Goal: Task Accomplishment & Management: Manage account settings

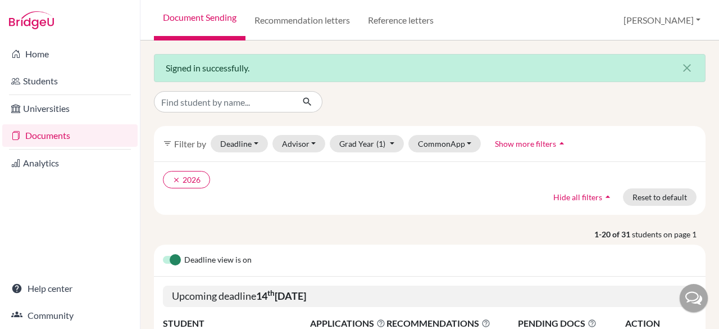
click at [564, 260] on div "Deadline view is on" at bounding box center [430, 260] width 552 height 32
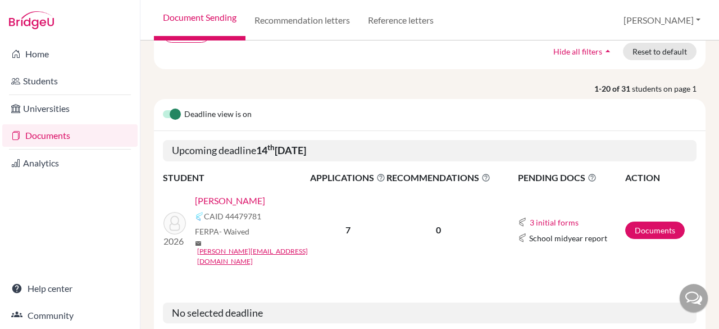
scroll to position [167, 0]
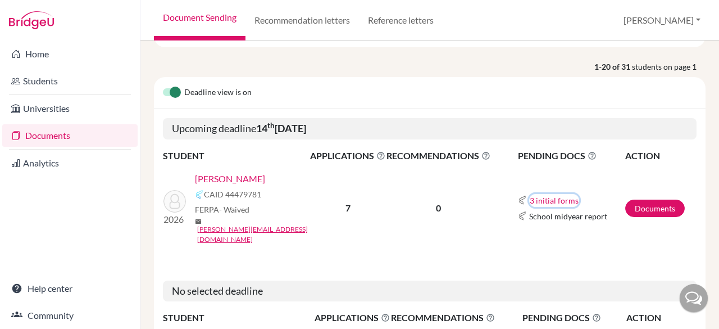
click at [543, 194] on button "3 initial forms" at bounding box center [554, 200] width 50 height 13
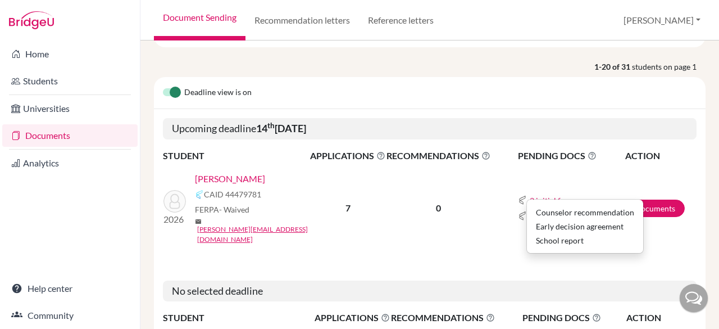
click at [473, 208] on td "0" at bounding box center [438, 208] width 105 height 90
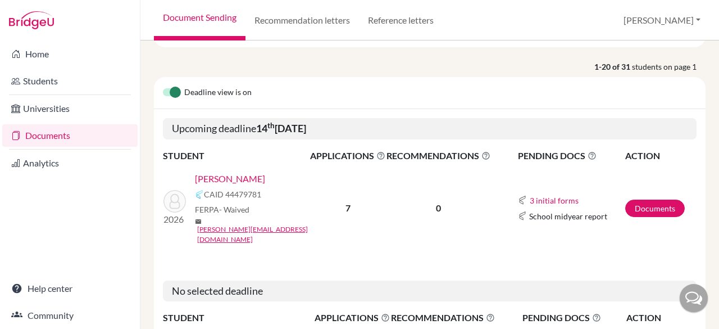
click at [227, 174] on link "[PERSON_NAME]" at bounding box center [230, 178] width 70 height 13
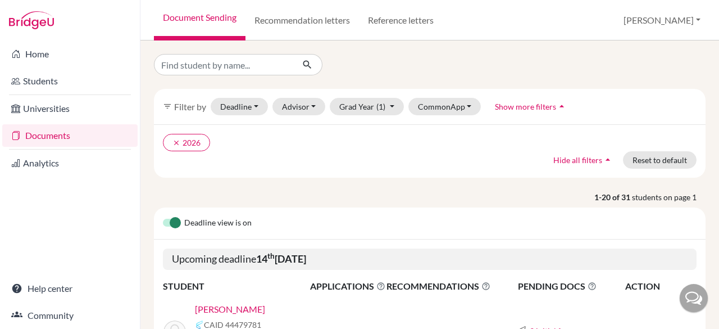
click at [462, 256] on h5 "Upcoming deadline 14 th October 2025" at bounding box center [430, 258] width 534 height 21
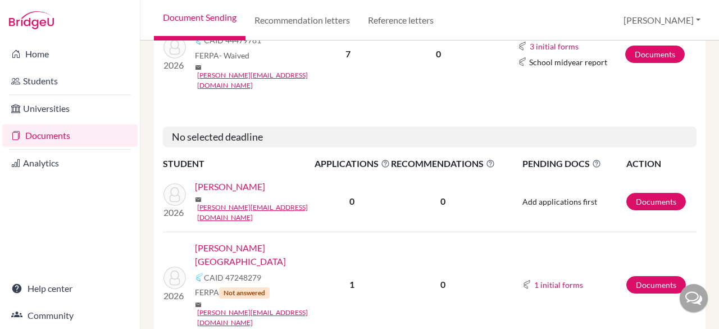
scroll to position [289, 0]
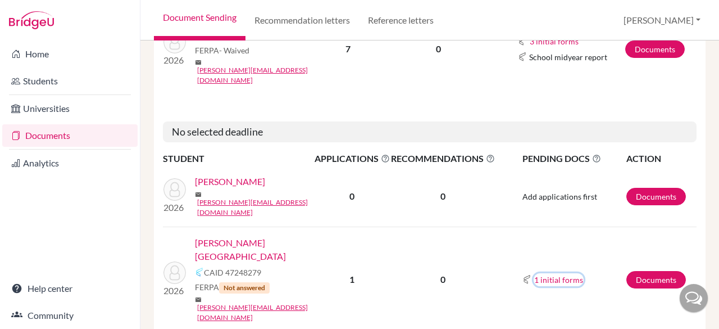
click at [549, 273] on button "1 initial forms" at bounding box center [559, 279] width 50 height 13
click at [227, 236] on link "[PERSON_NAME][GEOGRAPHIC_DATA]" at bounding box center [258, 249] width 127 height 27
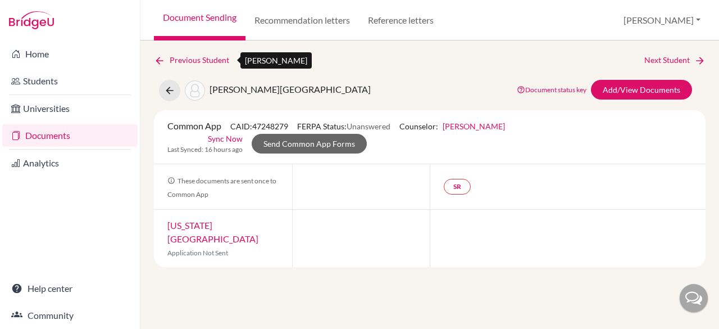
click at [161, 59] on icon at bounding box center [159, 60] width 11 height 11
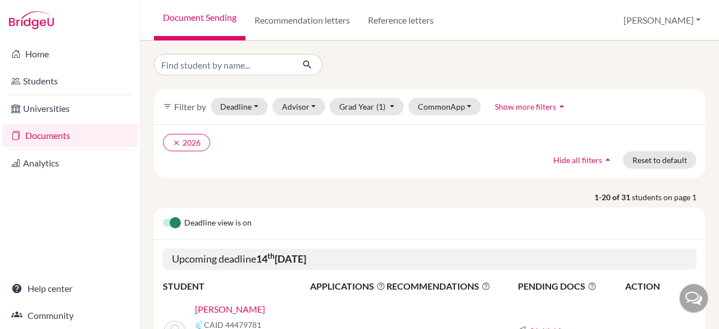
click at [430, 279] on span "RECOMMENDATIONS This column indicated the total number of recommendations for a…" at bounding box center [438, 285] width 104 height 13
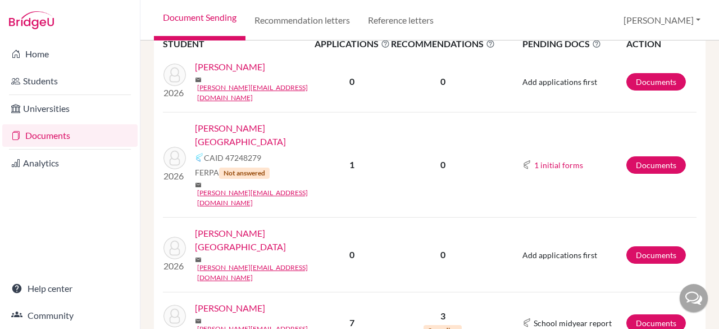
scroll to position [420, 0]
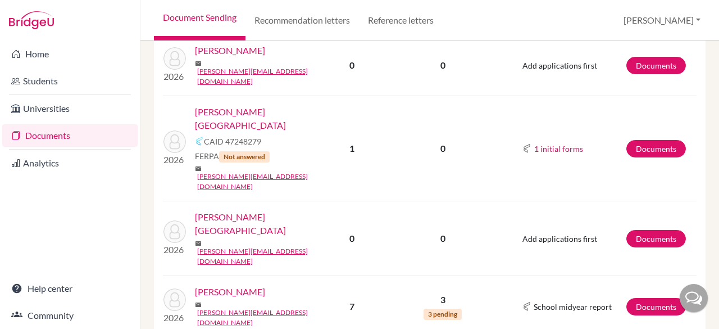
click at [306, 201] on td "2026 Bevans, Addison mail a.bevans@criastudents.com" at bounding box center [238, 238] width 151 height 75
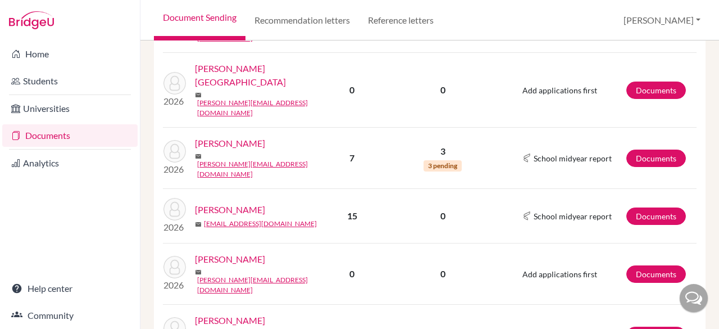
scroll to position [570, 0]
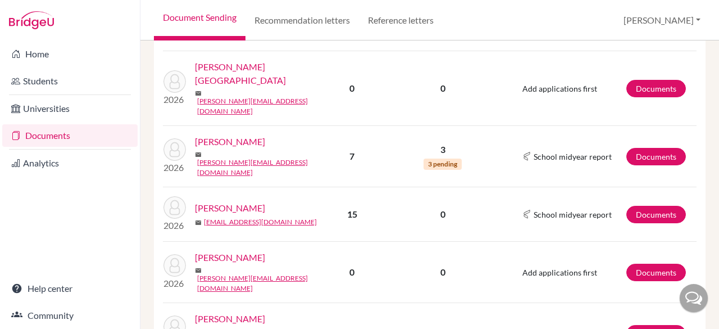
click at [478, 303] on td "0" at bounding box center [442, 333] width 105 height 61
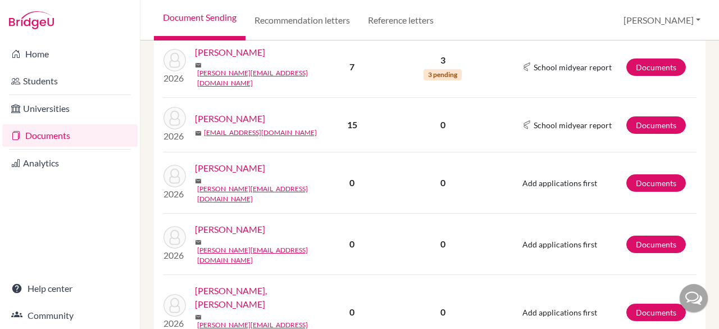
scroll to position [659, 0]
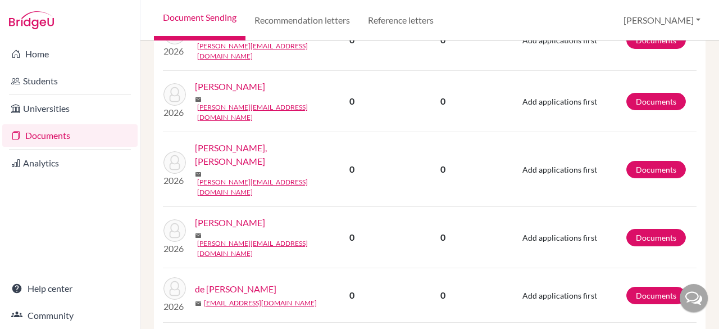
scroll to position [823, 0]
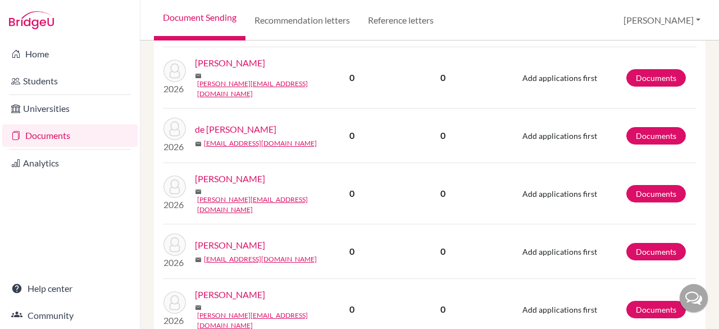
scroll to position [964, 0]
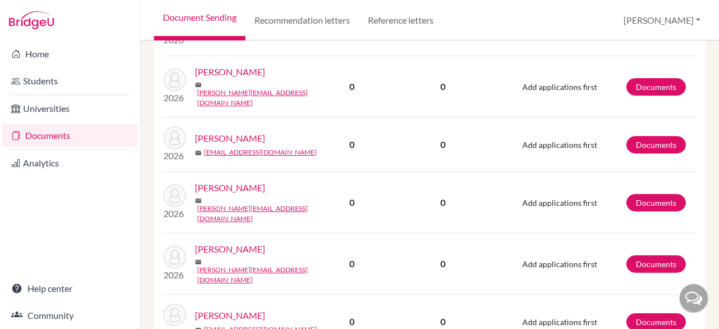
scroll to position [1071, 0]
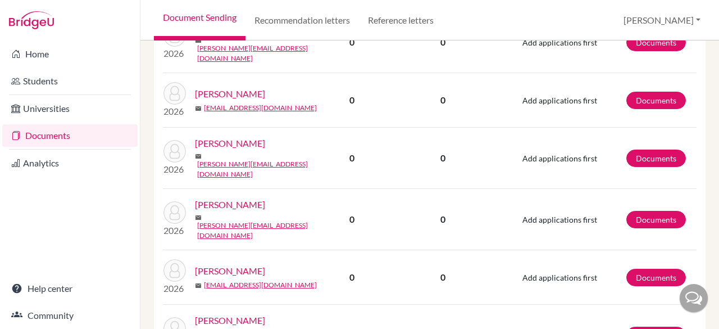
scroll to position [1113, 0]
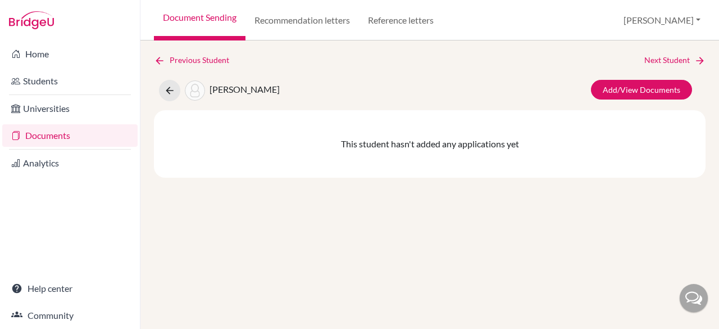
click at [249, 92] on span "[PERSON_NAME]" at bounding box center [245, 89] width 70 height 11
click at [603, 90] on link "Add/View Documents" at bounding box center [641, 90] width 101 height 20
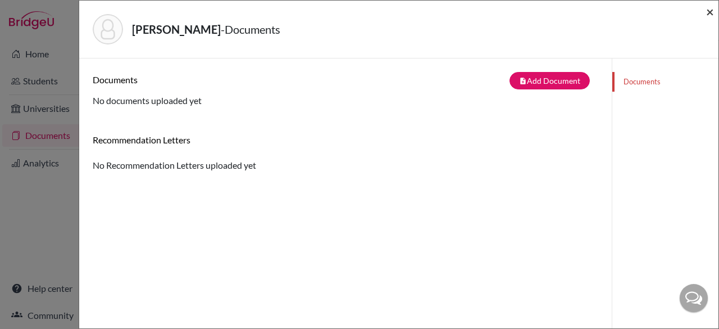
click at [712, 15] on span "×" at bounding box center [710, 11] width 8 height 16
click at [710, 16] on span "×" at bounding box center [710, 11] width 8 height 16
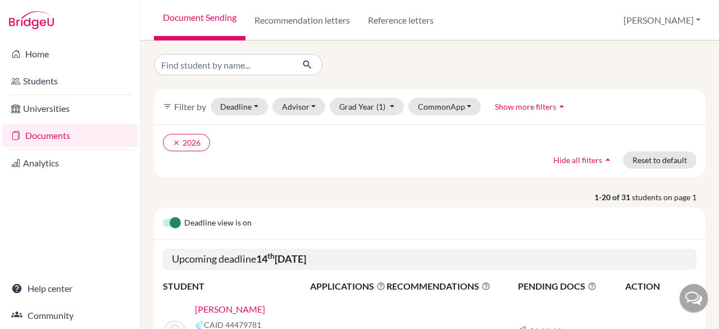
click at [501, 284] on th "PENDING DOCS The pending documents list indicates required documents only that …" at bounding box center [558, 286] width 134 height 15
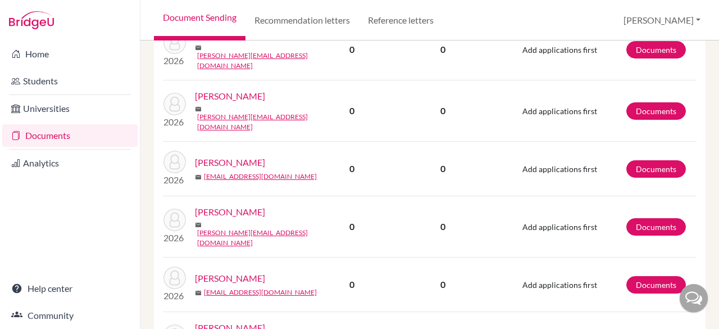
scroll to position [1216, 0]
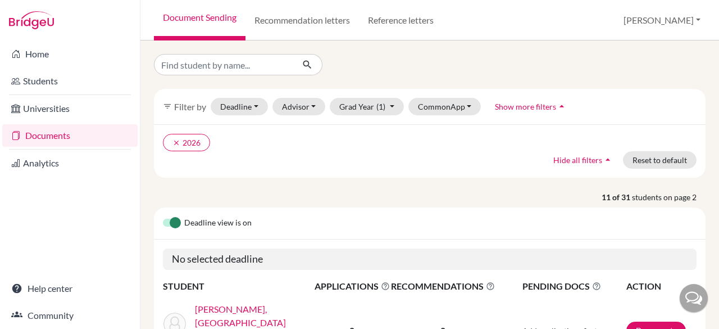
click at [457, 237] on div "Deadline view is on" at bounding box center [430, 223] width 552 height 32
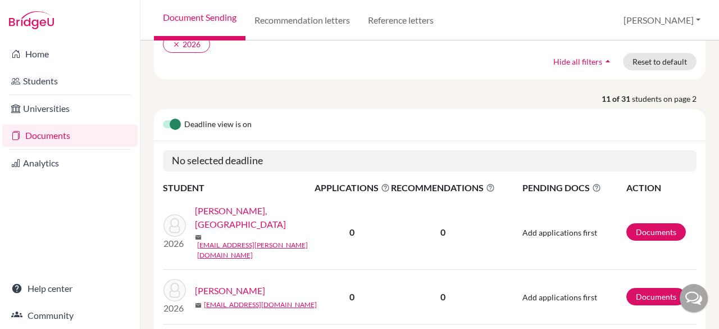
scroll to position [110, 0]
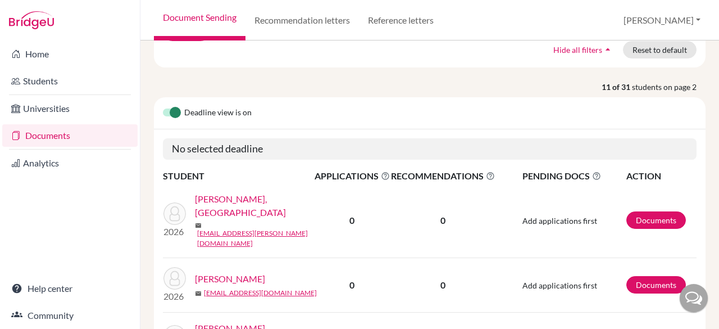
click at [446, 257] on td "0" at bounding box center [442, 284] width 105 height 54
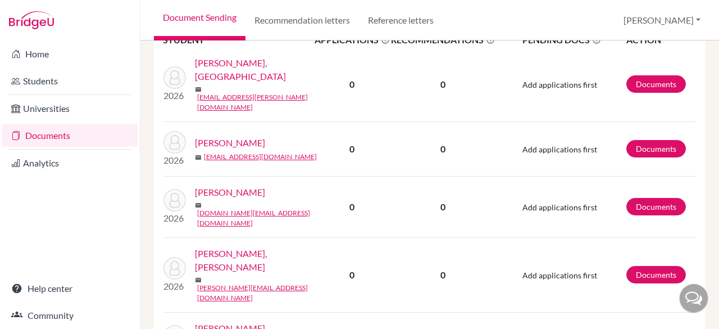
scroll to position [252, 0]
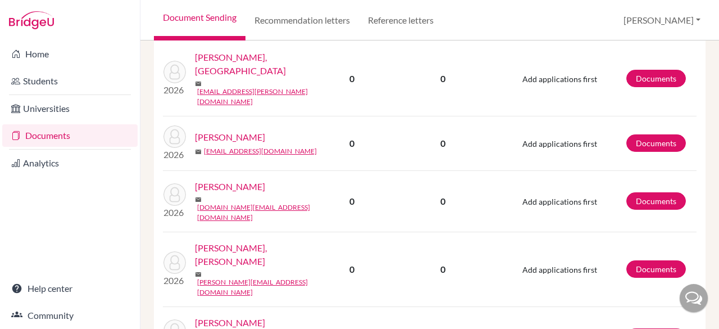
click at [415, 242] on td "0" at bounding box center [442, 268] width 105 height 75
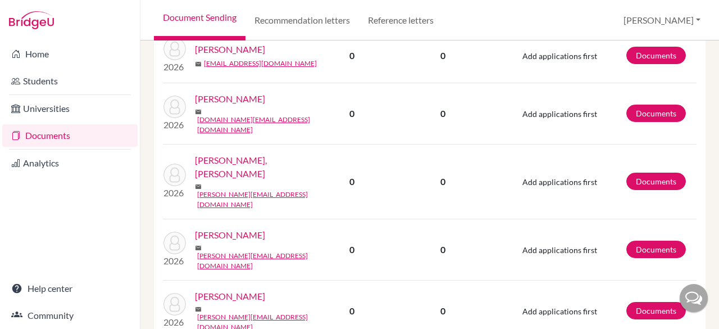
scroll to position [360, 0]
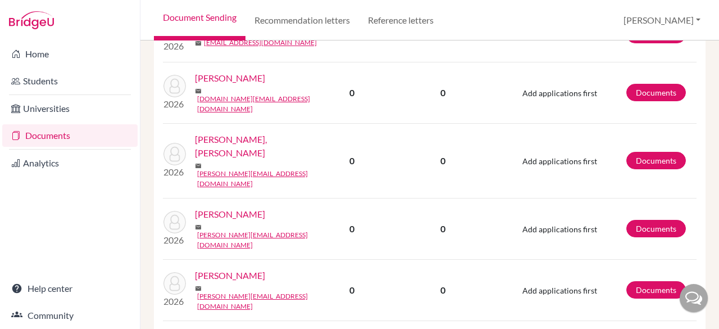
click at [503, 259] on td "Add applications first" at bounding box center [560, 289] width 130 height 61
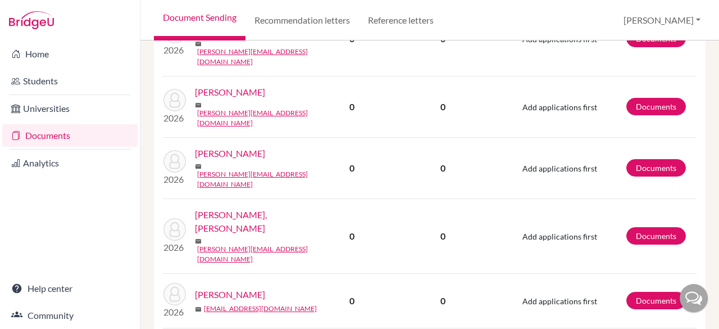
scroll to position [494, 0]
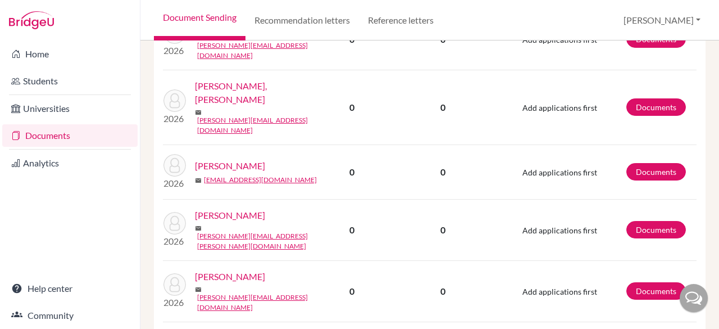
scroll to position [612, 0]
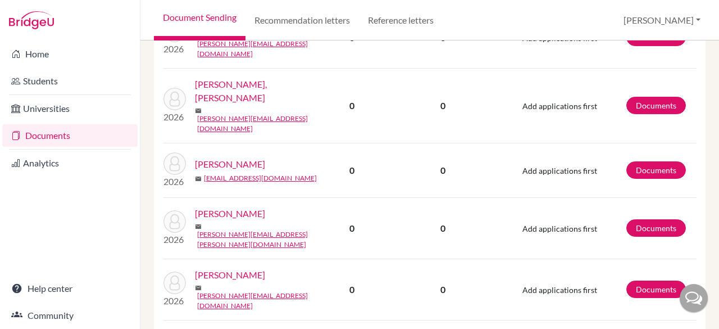
click at [480, 143] on td "0" at bounding box center [442, 170] width 105 height 54
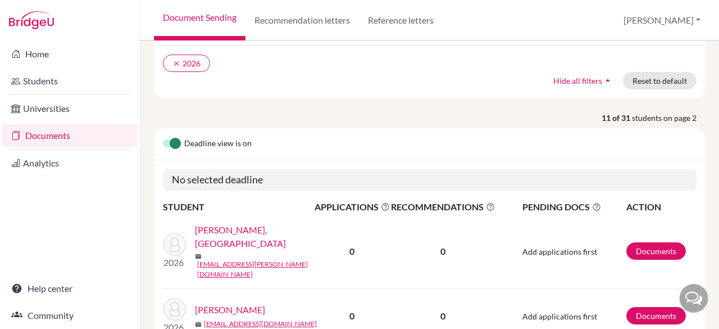
scroll to position [0, 0]
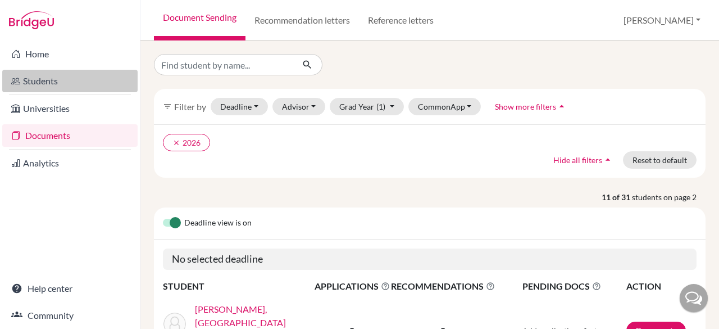
click at [74, 79] on link "Students" at bounding box center [69, 81] width 135 height 22
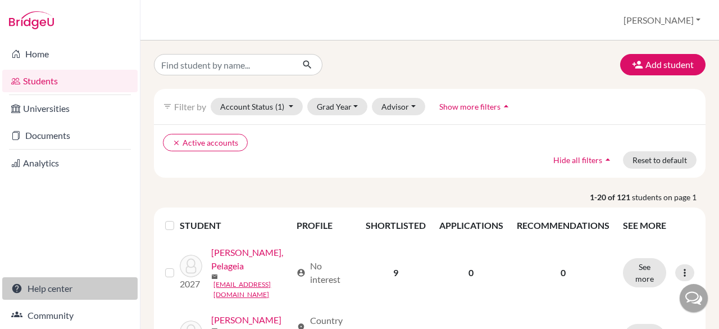
click at [34, 285] on link "Help center" at bounding box center [69, 288] width 135 height 22
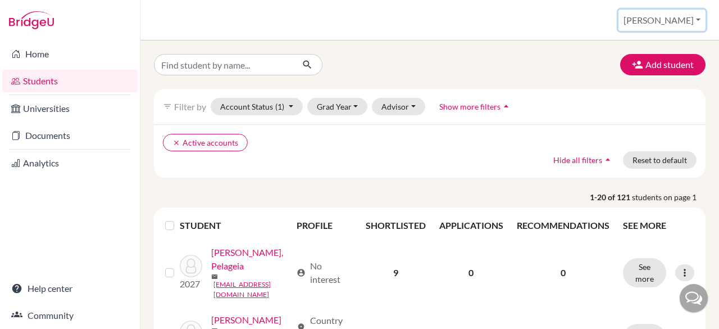
click at [678, 20] on button "[PERSON_NAME]" at bounding box center [661, 20] width 87 height 21
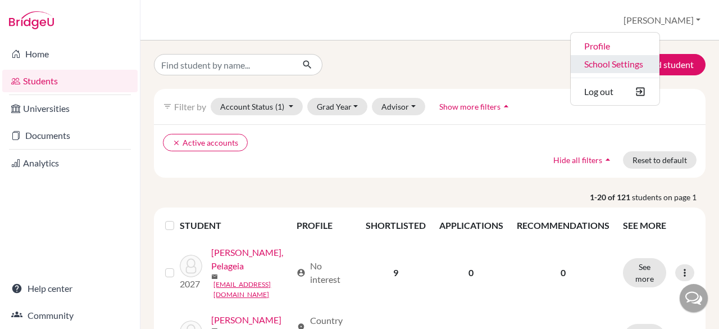
click at [659, 66] on link "School Settings" at bounding box center [615, 64] width 89 height 18
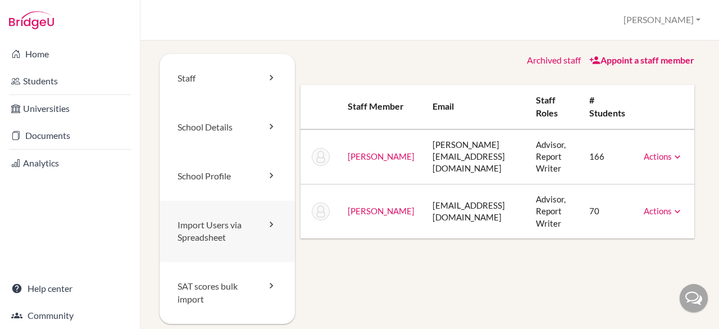
click at [238, 228] on link "Import Users via Spreadsheet" at bounding box center [227, 232] width 135 height 62
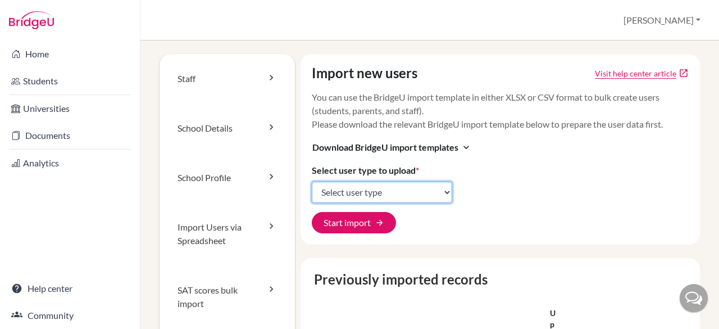
click at [416, 194] on select "Select user type Students Students and parents Parents Advisors Report writers" at bounding box center [382, 191] width 140 height 21
select select "students"
click at [312, 181] on select "Select user type Students Students and parents Parents Advisors Report writers" at bounding box center [382, 191] width 140 height 21
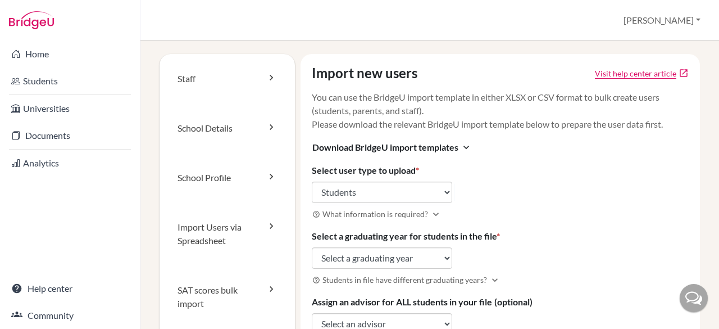
click at [613, 212] on h3 "help_outline What information is required? expand_more" at bounding box center [500, 213] width 377 height 13
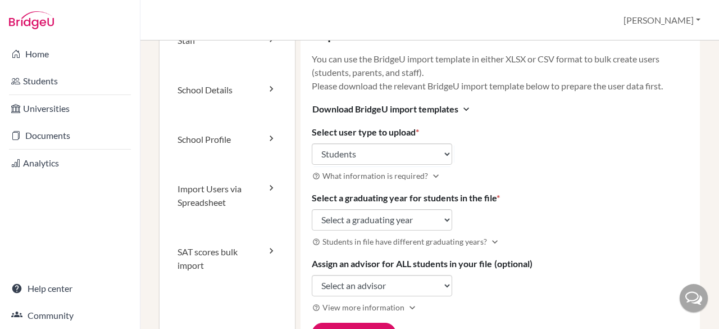
scroll to position [57, 0]
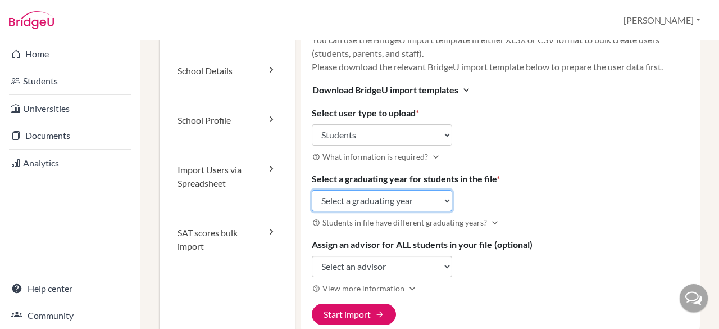
click at [433, 197] on select "Select a graduating year 2024 2025 2026 2027 2028 2029" at bounding box center [382, 200] width 140 height 21
select select "2028"
click at [312, 190] on select "Select a graduating year 2024 2025 2026 2027 2028 2029" at bounding box center [382, 200] width 140 height 21
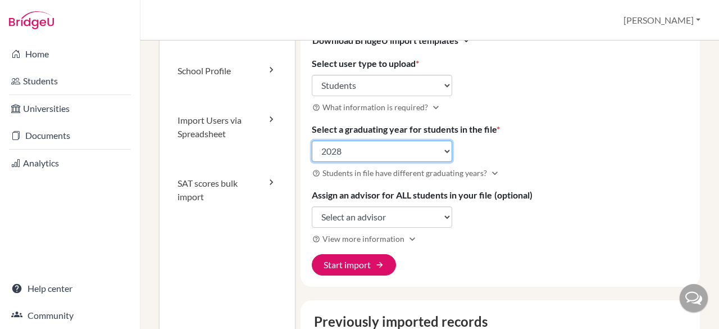
scroll to position [98, 0]
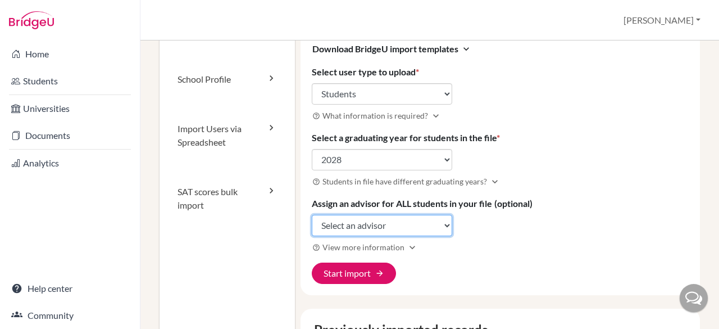
click at [437, 223] on select "Select an advisor Laura Bernhard Lois Mare" at bounding box center [382, 225] width 140 height 21
select select "400053"
click at [312, 215] on select "Select an advisor Laura Bernhard Lois Mare" at bounding box center [382, 225] width 140 height 21
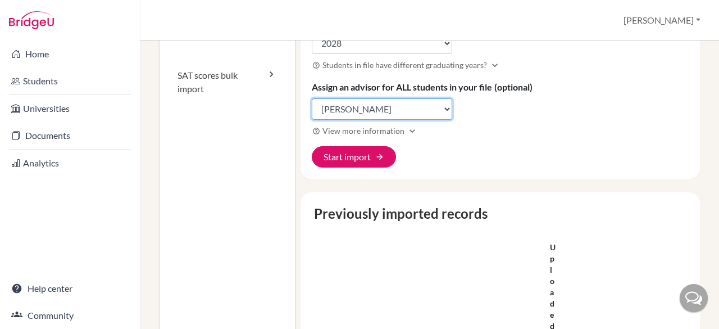
scroll to position [0, 0]
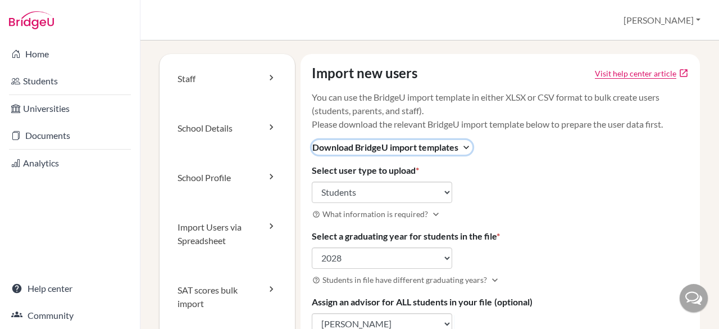
click at [452, 144] on span "Download BridgeU import templates" at bounding box center [385, 146] width 146 height 13
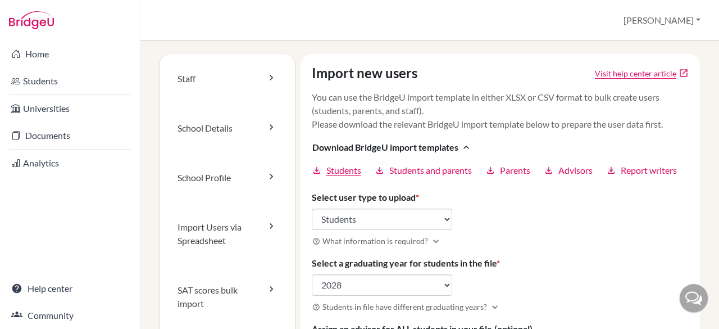
click at [337, 168] on span "Students" at bounding box center [343, 169] width 35 height 13
